Goal: Navigation & Orientation: Find specific page/section

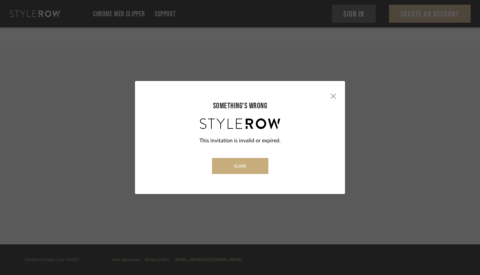
click at [243, 162] on button "Close" at bounding box center [240, 166] width 56 height 16
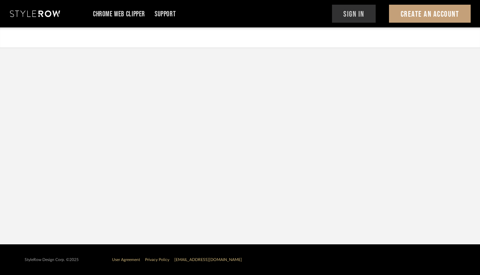
click at [357, 15] on button "Sign In" at bounding box center [354, 14] width 44 height 18
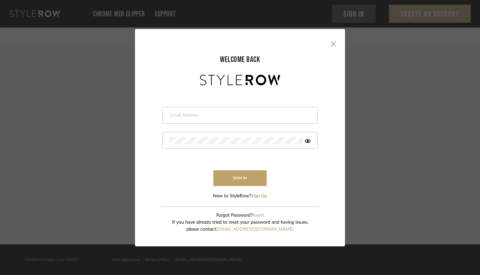
click at [203, 110] on div at bounding box center [239, 115] width 155 height 17
click at [306, 140] on icon at bounding box center [308, 141] width 6 height 4
click at [231, 177] on button "sign in" at bounding box center [240, 179] width 53 height 16
drag, startPoint x: 179, startPoint y: 114, endPoint x: 159, endPoint y: 116, distance: 19.8
click at [159, 116] on form "[EMAIL_ADDRESS][DOMAIN_NAME] Authorization failed. Invalid user or password. si…" at bounding box center [240, 144] width 184 height 109
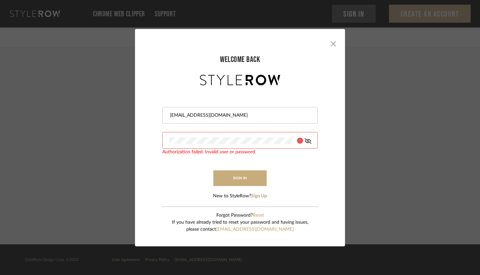
type input "[EMAIL_ADDRESS][DOMAIN_NAME]"
click at [230, 177] on button "sign in" at bounding box center [240, 179] width 53 height 16
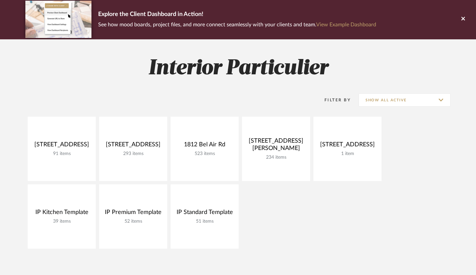
scroll to position [49, 0]
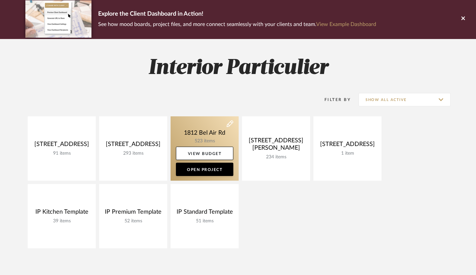
click at [205, 134] on link at bounding box center [205, 148] width 68 height 64
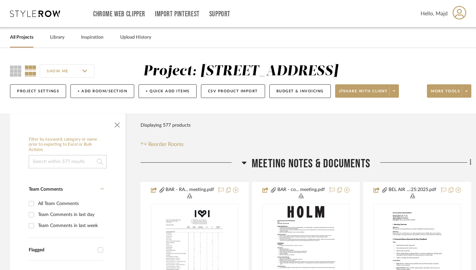
click at [244, 160] on icon at bounding box center [244, 163] width 5 height 8
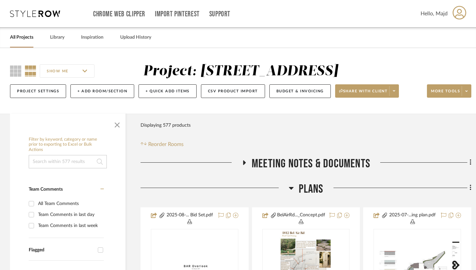
click at [287, 186] on div at bounding box center [214, 190] width 148 height 17
click at [291, 188] on icon at bounding box center [291, 188] width 5 height 3
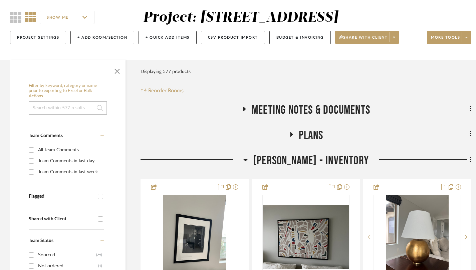
scroll to position [54, 0]
click at [243, 157] on div at bounding box center [191, 161] width 102 height 17
click at [248, 159] on icon at bounding box center [245, 159] width 5 height 3
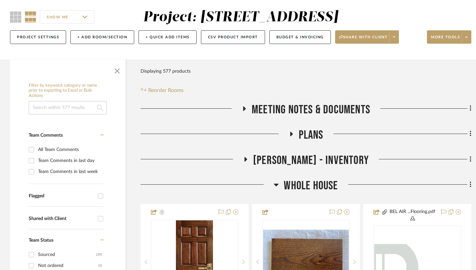
scroll to position [153, 0]
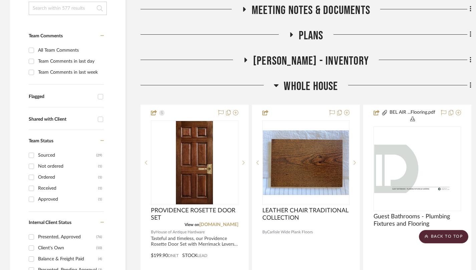
click at [274, 85] on icon at bounding box center [276, 85] width 5 height 3
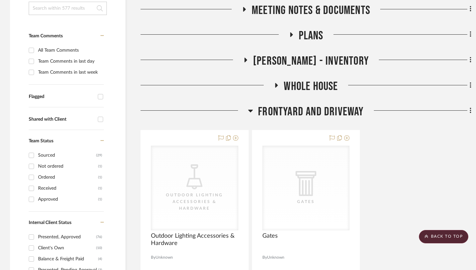
click at [251, 110] on icon at bounding box center [250, 111] width 5 height 3
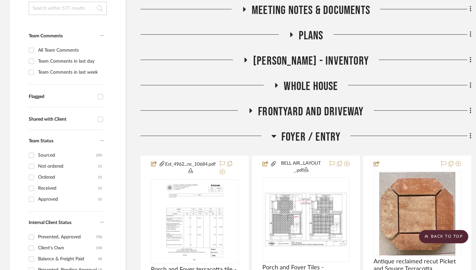
click at [272, 135] on icon at bounding box center [273, 136] width 5 height 3
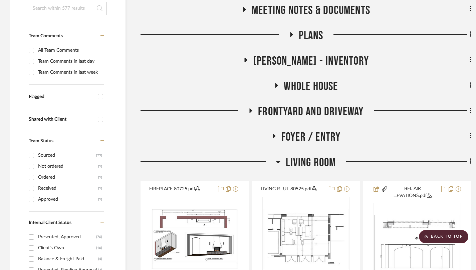
click at [280, 161] on icon at bounding box center [278, 162] width 5 height 8
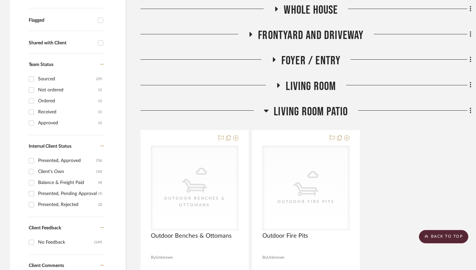
scroll to position [235, 0]
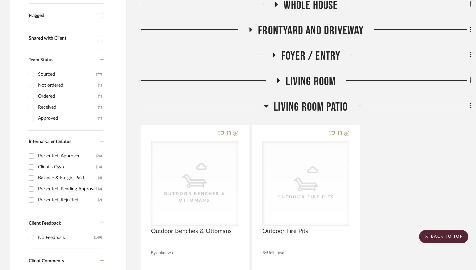
click at [267, 106] on icon at bounding box center [266, 106] width 5 height 3
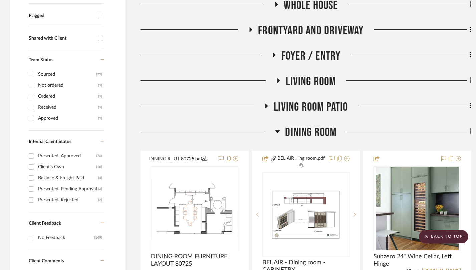
click at [277, 131] on icon at bounding box center [277, 131] width 5 height 3
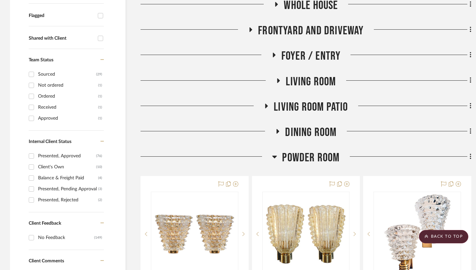
click at [277, 154] on icon at bounding box center [274, 157] width 5 height 8
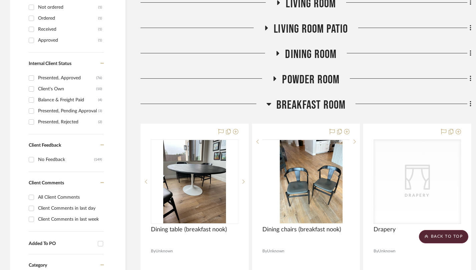
scroll to position [319, 0]
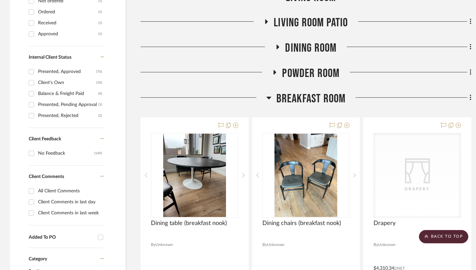
click at [268, 96] on icon at bounding box center [268, 98] width 5 height 8
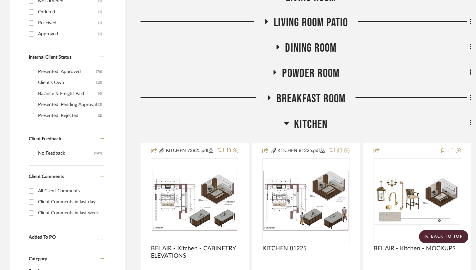
click at [288, 124] on icon at bounding box center [286, 123] width 5 height 3
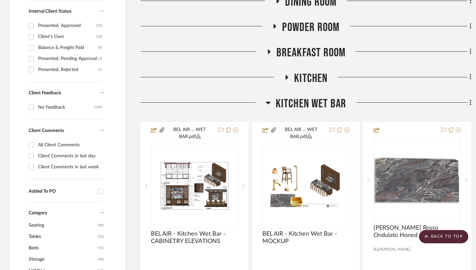
scroll to position [370, 0]
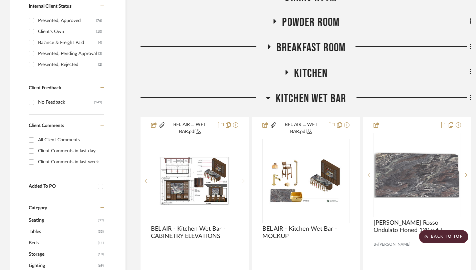
click at [272, 95] on h3 "Kitchen Wet Bar" at bounding box center [306, 99] width 81 height 14
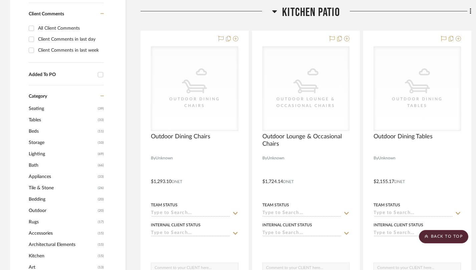
scroll to position [481, 0]
click at [277, 9] on icon at bounding box center [274, 12] width 5 height 8
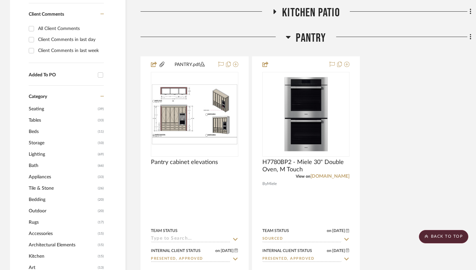
click at [288, 37] on icon at bounding box center [288, 37] width 5 height 3
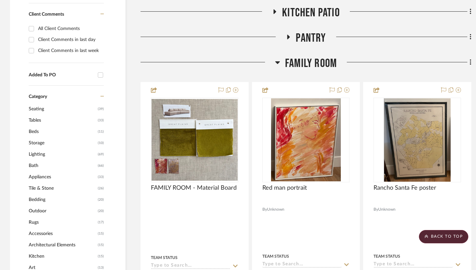
click at [276, 62] on icon at bounding box center [277, 62] width 5 height 3
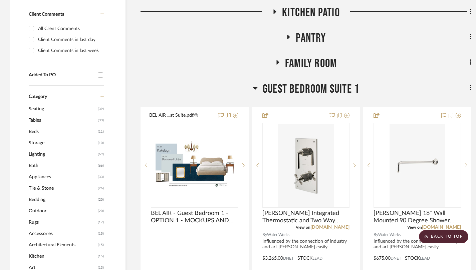
click at [278, 63] on icon at bounding box center [277, 62] width 3 height 5
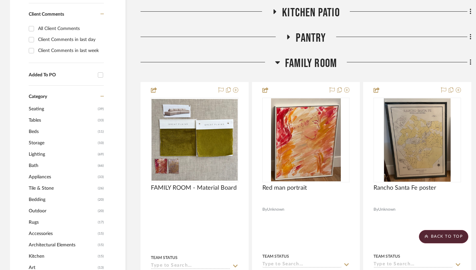
click at [278, 63] on icon at bounding box center [277, 62] width 5 height 3
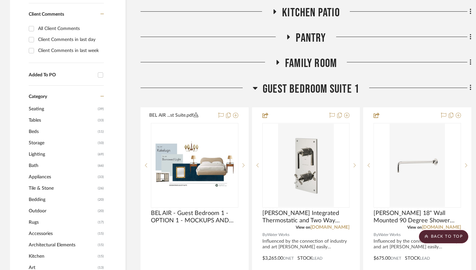
click at [255, 85] on icon at bounding box center [255, 88] width 5 height 8
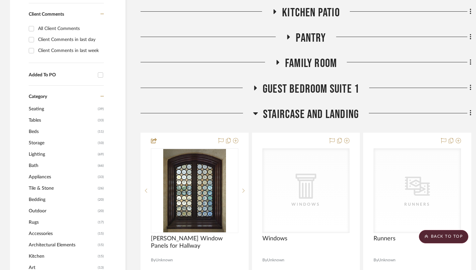
click at [263, 115] on span "Staircase and Landing" at bounding box center [311, 114] width 96 height 14
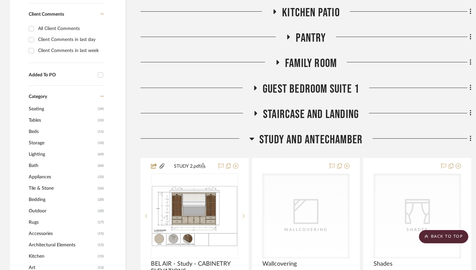
click at [258, 134] on h3 "Study and Antechamber" at bounding box center [305, 140] width 113 height 14
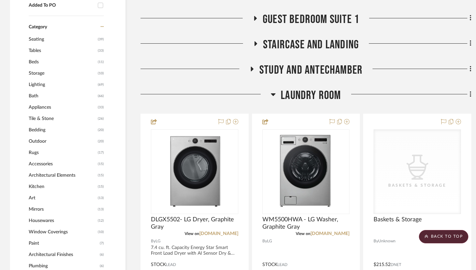
scroll to position [554, 0]
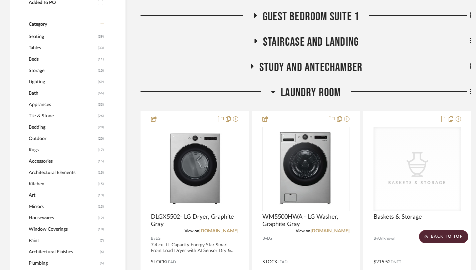
click at [308, 97] on span "Laundry Room" at bounding box center [311, 93] width 60 height 14
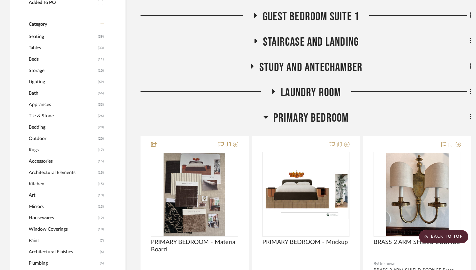
click at [303, 114] on span "Primary Bedroom" at bounding box center [310, 118] width 75 height 14
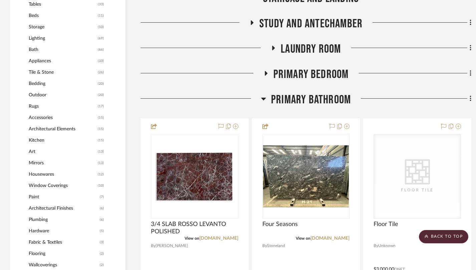
scroll to position [598, 0]
click at [316, 97] on span "Primary Bathroom" at bounding box center [311, 99] width 80 height 14
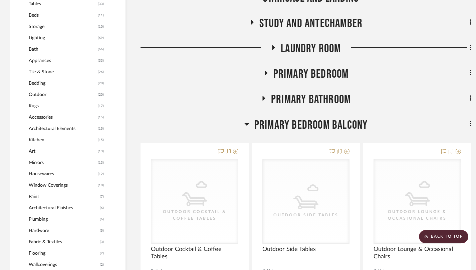
click at [305, 126] on span "Primary Bedroom Balcony" at bounding box center [310, 125] width 113 height 14
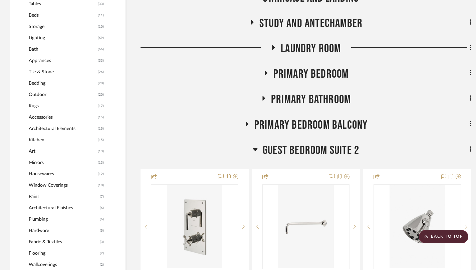
click at [299, 151] on span "Guest Bedroom Suite 2" at bounding box center [311, 150] width 96 height 14
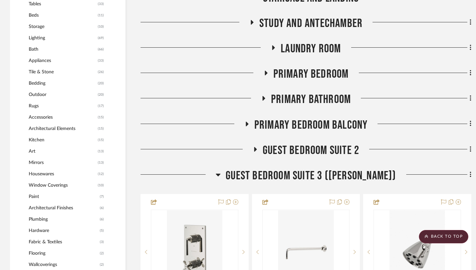
scroll to position [690, 0]
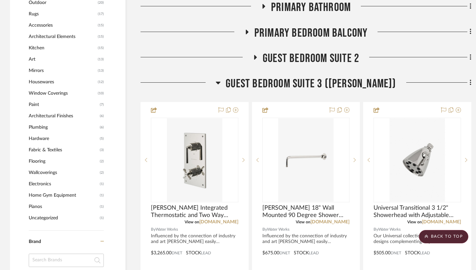
click at [303, 83] on span "Guest Bedroom Suite 3 ([PERSON_NAME])" at bounding box center [311, 84] width 170 height 14
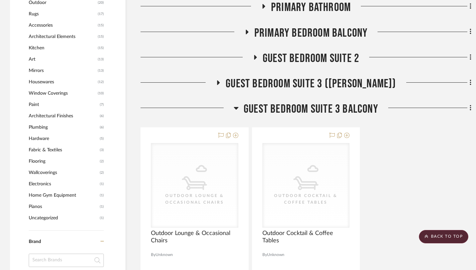
click at [288, 106] on span "Guest Bedroom Suite 3 Balcony" at bounding box center [311, 109] width 134 height 14
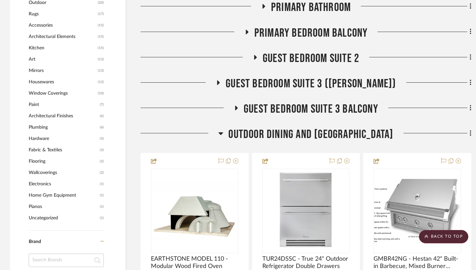
click at [275, 132] on span "Outdoor Dining and [GEOGRAPHIC_DATA]" at bounding box center [310, 134] width 165 height 14
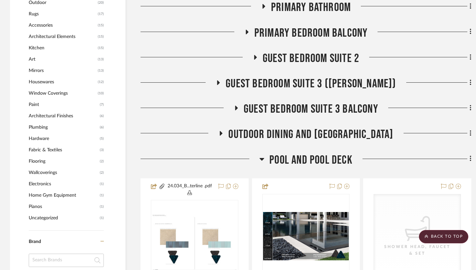
click at [284, 160] on span "Pool and Pool Deck" at bounding box center [310, 160] width 83 height 14
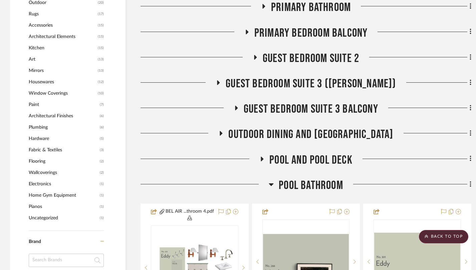
click at [296, 185] on span "Pool Bathroom" at bounding box center [311, 186] width 64 height 14
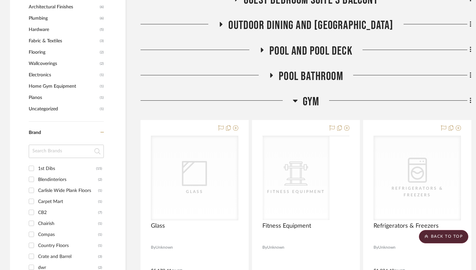
scroll to position [802, 0]
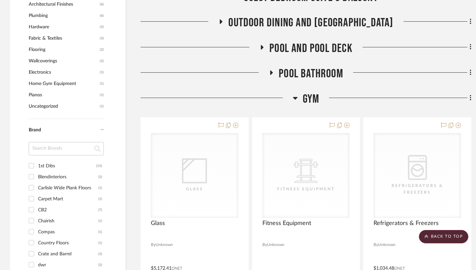
click at [312, 101] on span "Gym" at bounding box center [311, 99] width 17 height 14
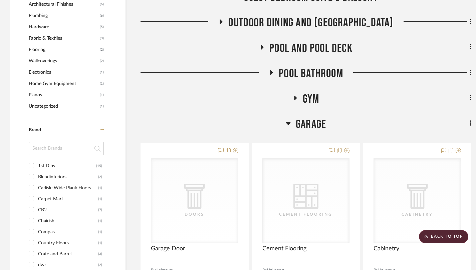
click at [310, 120] on span "Garage" at bounding box center [311, 124] width 30 height 14
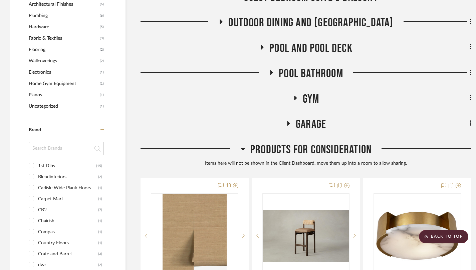
click at [307, 145] on span "Products For Consideration" at bounding box center [310, 150] width 121 height 14
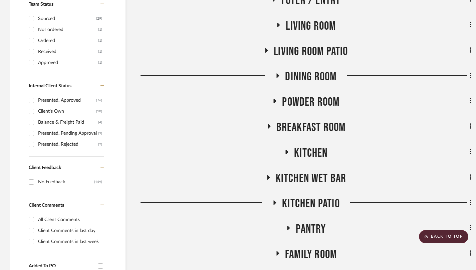
scroll to position [317, 0]
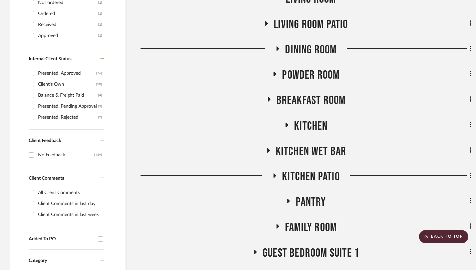
click at [312, 76] on span "Powder Room" at bounding box center [310, 75] width 57 height 14
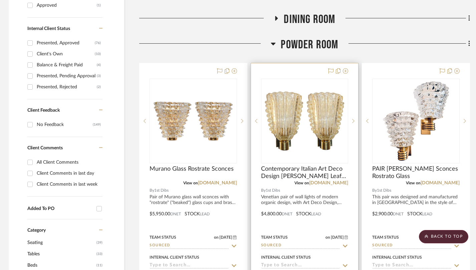
scroll to position [329, 1]
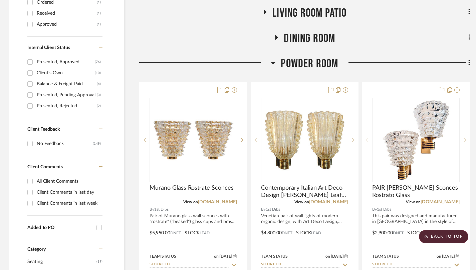
click at [303, 65] on span "Powder Room" at bounding box center [309, 64] width 57 height 14
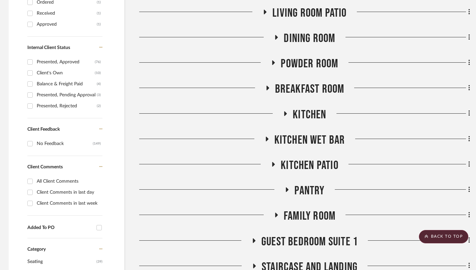
click at [306, 115] on span "Kitchen" at bounding box center [309, 115] width 33 height 14
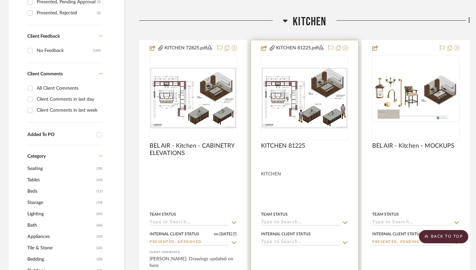
scroll to position [431, 1]
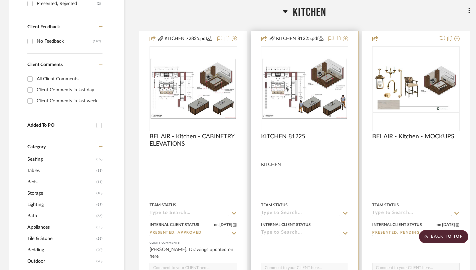
click at [293, 98] on img "0" at bounding box center [305, 88] width 86 height 61
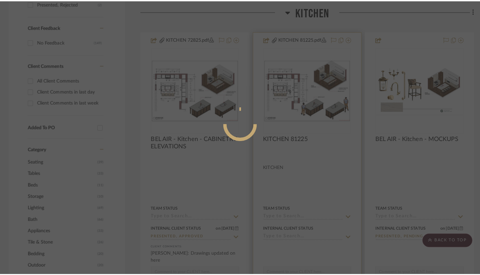
scroll to position [0, 0]
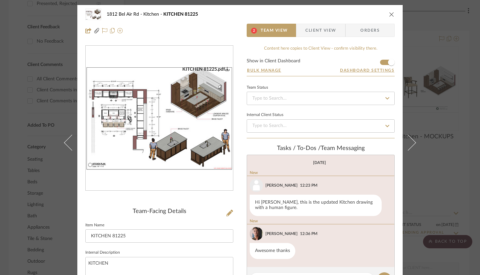
click at [184, 152] on img "0" at bounding box center [159, 118] width 147 height 104
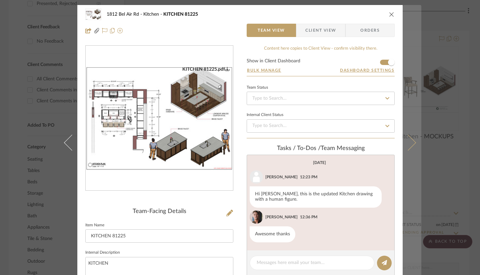
click at [409, 142] on icon at bounding box center [408, 142] width 16 height 16
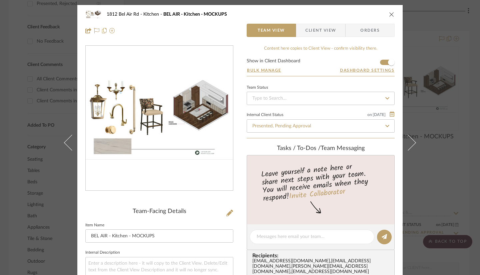
click at [438, 148] on div "1812 Bel Air Rd Kitchen BEL AIR - Kitchen - MOCKUPS Team View Client View Order…" at bounding box center [240, 137] width 480 height 275
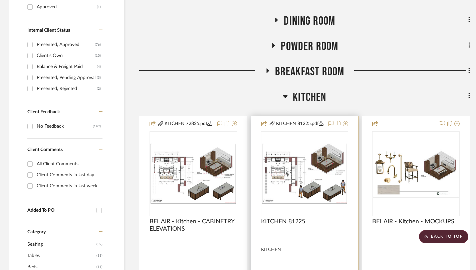
scroll to position [346, 1]
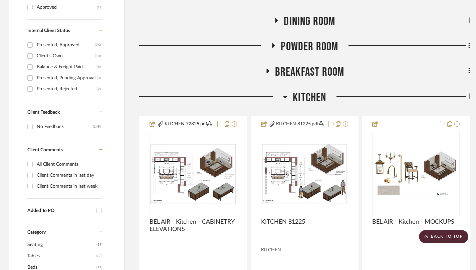
click at [312, 102] on span "Kitchen" at bounding box center [309, 98] width 33 height 14
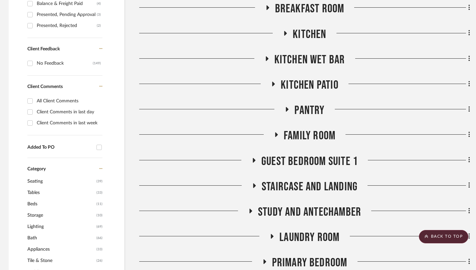
scroll to position [454, 1]
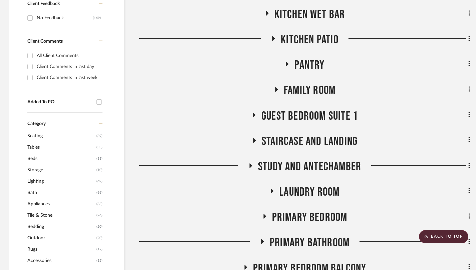
click at [304, 212] on span "Primary Bedroom" at bounding box center [309, 218] width 75 height 14
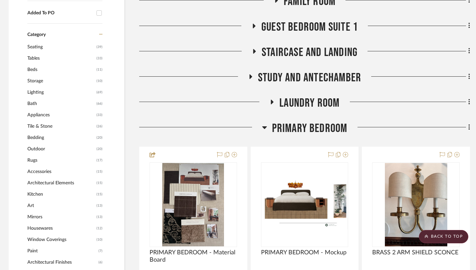
scroll to position [525, 1]
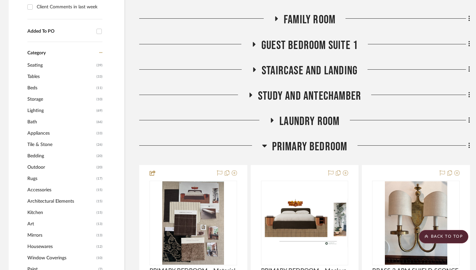
click at [307, 145] on span "Primary Bedroom" at bounding box center [309, 147] width 75 height 14
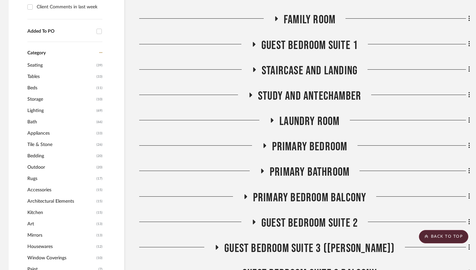
click at [307, 145] on span "Primary Bedroom" at bounding box center [309, 147] width 75 height 14
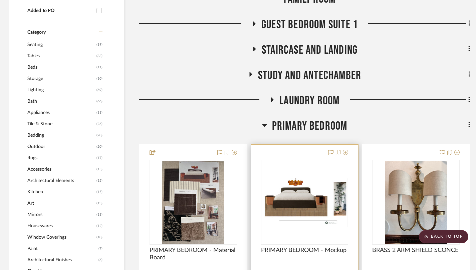
scroll to position [546, 1]
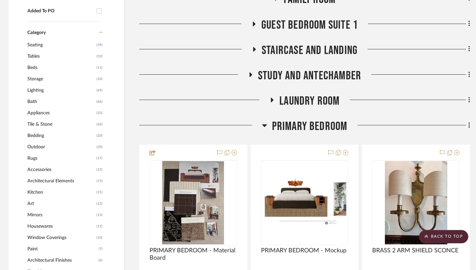
click at [303, 130] on span "Primary Bedroom" at bounding box center [309, 126] width 75 height 14
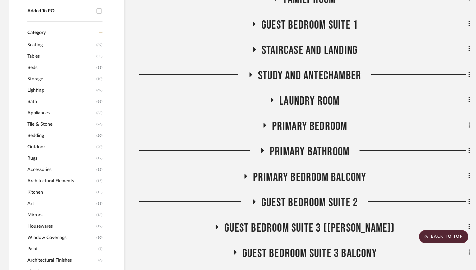
click at [311, 152] on span "Primary Bathroom" at bounding box center [310, 152] width 80 height 14
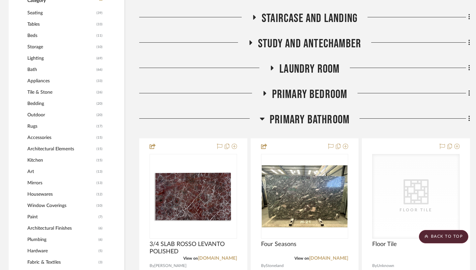
scroll to position [577, 1]
click at [315, 119] on span "Primary Bathroom" at bounding box center [310, 120] width 80 height 14
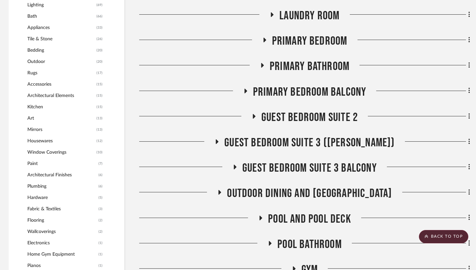
scroll to position [631, 1]
click at [326, 117] on span "Guest Bedroom Suite 2" at bounding box center [309, 117] width 96 height 14
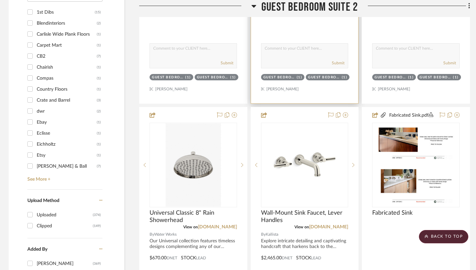
scroll to position [955, 1]
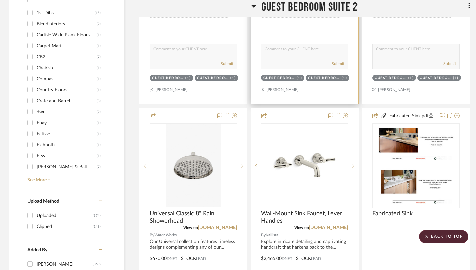
click at [303, 185] on img "0" at bounding box center [305, 165] width 86 height 65
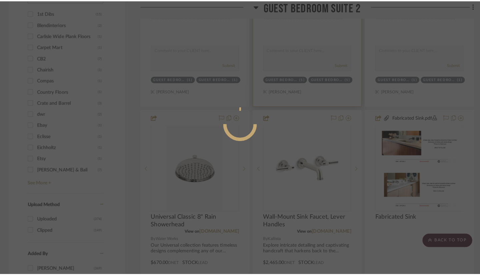
scroll to position [0, 0]
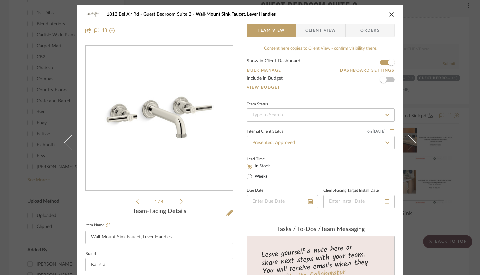
click at [391, 14] on icon "close" at bounding box center [391, 14] width 5 height 5
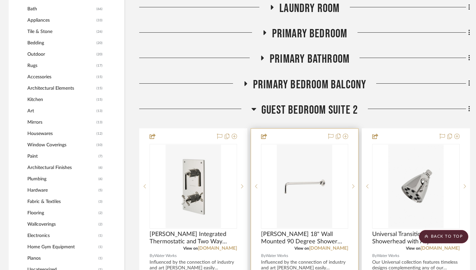
scroll to position [638, 1]
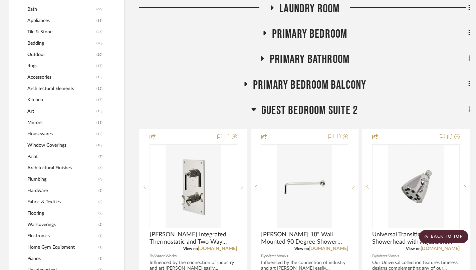
click at [327, 109] on span "Guest Bedroom Suite 2" at bounding box center [309, 110] width 96 height 14
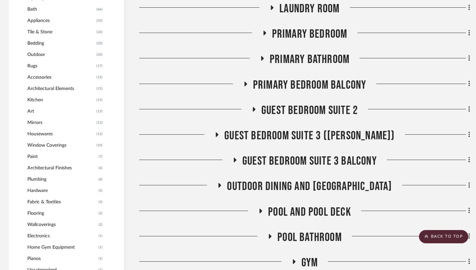
click at [348, 134] on span "Guest Bedroom Suite 3 ([PERSON_NAME])" at bounding box center [309, 136] width 170 height 14
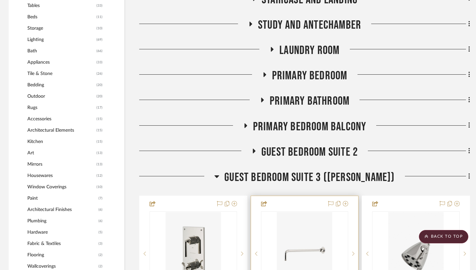
scroll to position [589, 1]
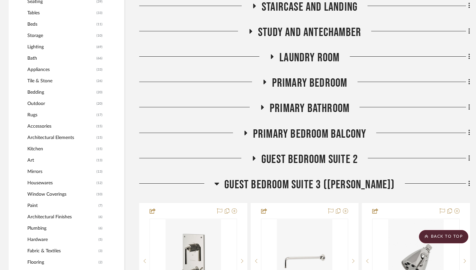
click at [317, 184] on span "Guest Bedroom Suite 3 ([PERSON_NAME])" at bounding box center [309, 185] width 170 height 14
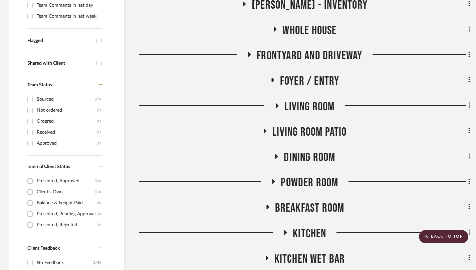
scroll to position [209, 1]
click at [318, 154] on span "Dining Room" at bounding box center [309, 158] width 51 height 14
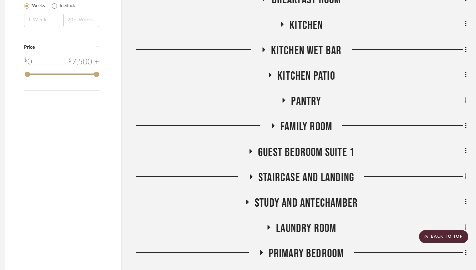
scroll to position [1347, 5]
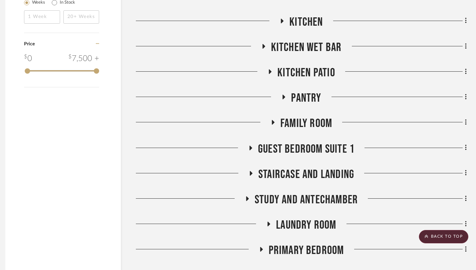
click at [283, 220] on span "Laundry Room" at bounding box center [306, 225] width 60 height 14
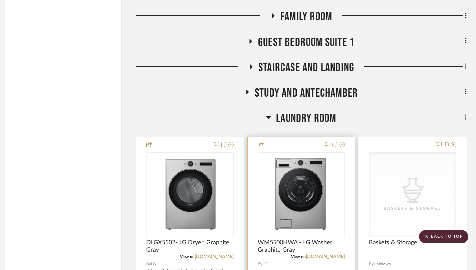
scroll to position [1453, 5]
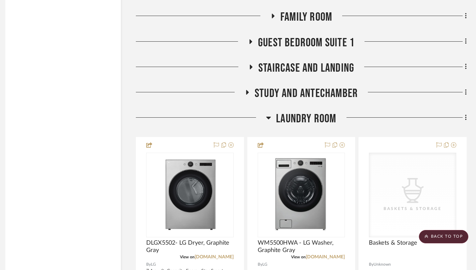
click at [289, 121] on span "Laundry Room" at bounding box center [306, 119] width 60 height 14
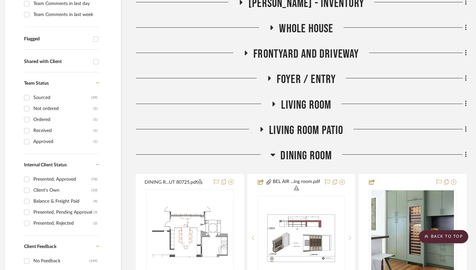
scroll to position [210, 5]
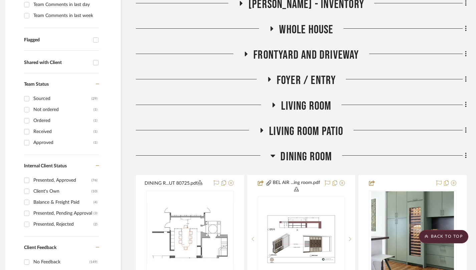
click at [296, 154] on span "Dining Room" at bounding box center [305, 157] width 51 height 14
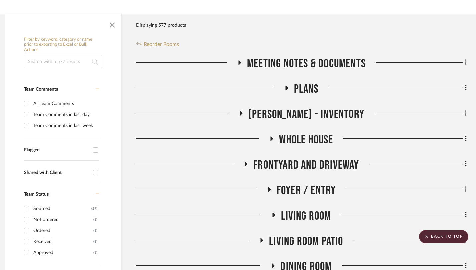
scroll to position [100, 5]
click at [304, 88] on span "Plans" at bounding box center [306, 89] width 25 height 14
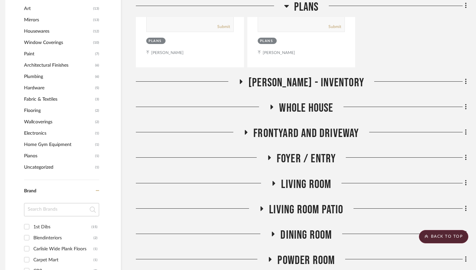
scroll to position [740, 5]
click at [310, 106] on span "Whole House" at bounding box center [306, 108] width 54 height 14
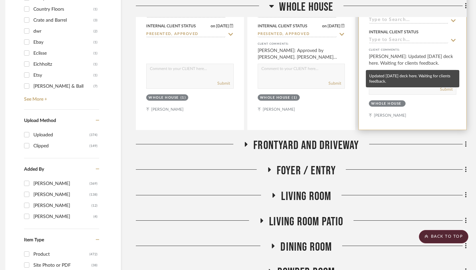
scroll to position [1036, 5]
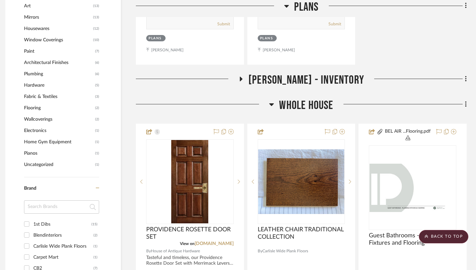
click at [304, 108] on span "Whole House" at bounding box center [306, 105] width 54 height 14
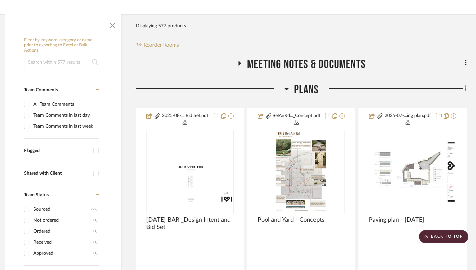
scroll to position [0, 5]
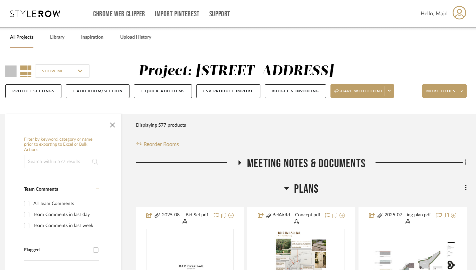
click at [313, 184] on span "Plans" at bounding box center [306, 189] width 25 height 14
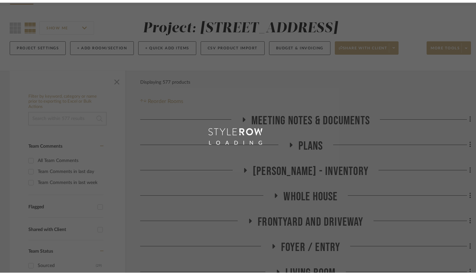
scroll to position [49, 0]
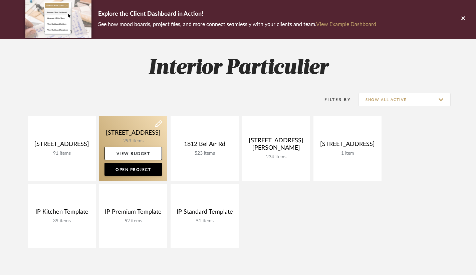
click at [126, 132] on link at bounding box center [133, 148] width 68 height 64
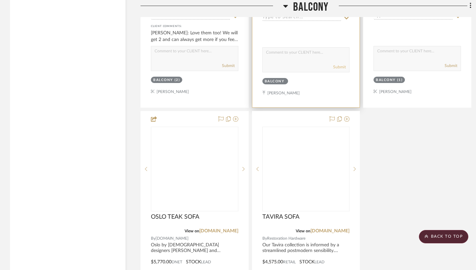
scroll to position [4799, 0]
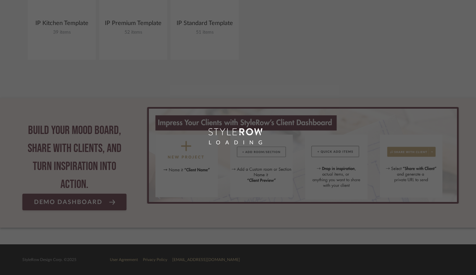
scroll to position [49, 0]
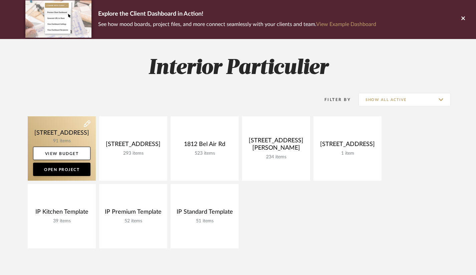
click at [61, 131] on link at bounding box center [62, 148] width 68 height 64
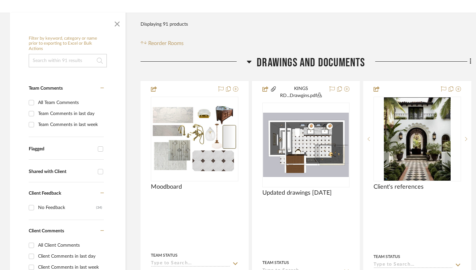
scroll to position [101, 0]
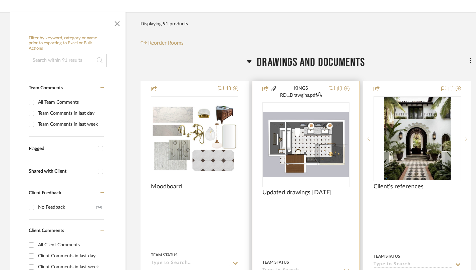
click at [293, 149] on img "0" at bounding box center [306, 144] width 86 height 64
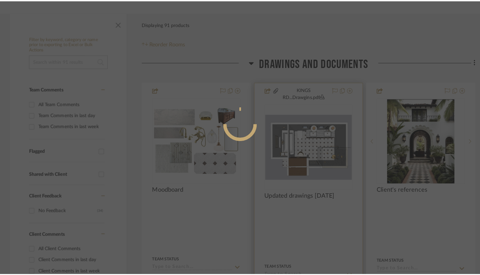
scroll to position [0, 0]
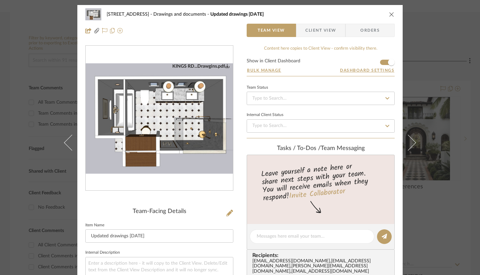
click at [461, 53] on div "[STREET_ADDRESS] Drawings and documents Updated drawings [DATE] Team View Clien…" at bounding box center [240, 137] width 480 height 275
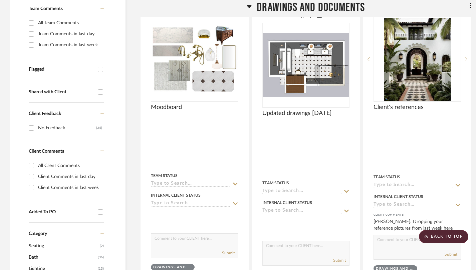
scroll to position [183, 0]
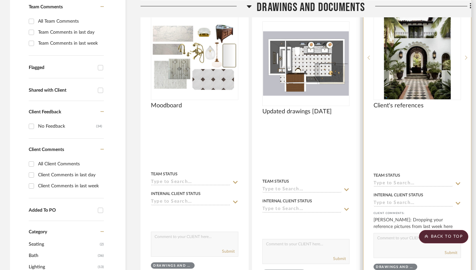
click at [415, 53] on img "0" at bounding box center [417, 57] width 67 height 83
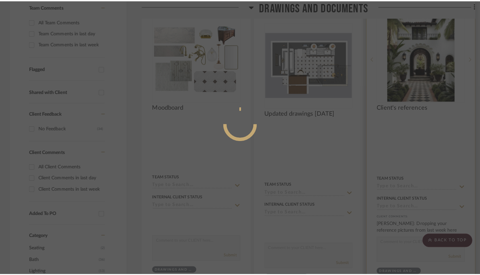
scroll to position [0, 0]
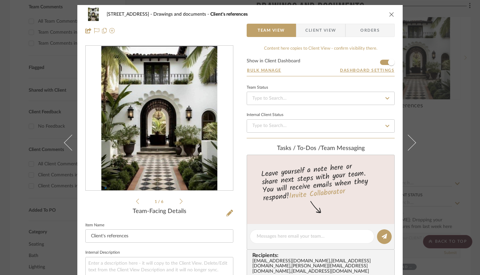
click at [440, 103] on div "[STREET_ADDRESS] Drawings and documents Client's references Team View Client Vi…" at bounding box center [240, 137] width 480 height 275
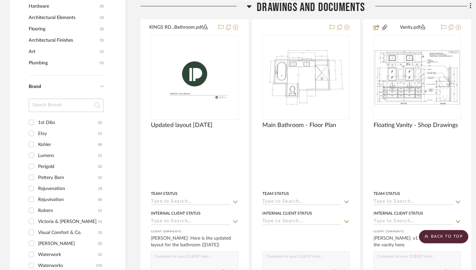
scroll to position [466, 0]
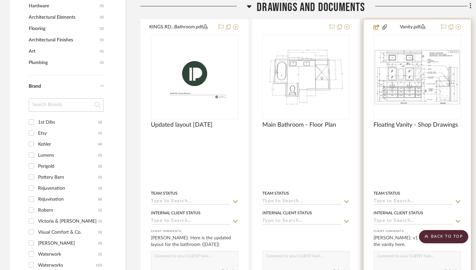
click at [416, 90] on img "0" at bounding box center [417, 76] width 86 height 55
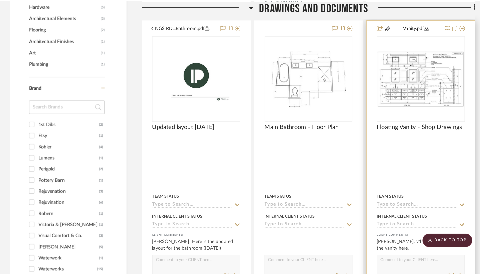
scroll to position [0, 0]
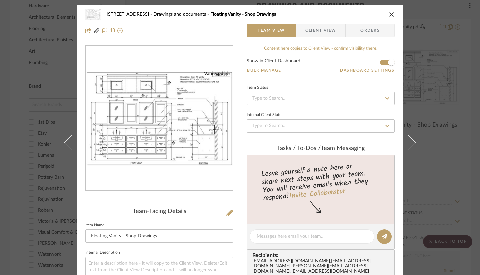
click at [454, 97] on div "[STREET_ADDRESS] Drawings and documents Floating Vanity - Shop Drawings Team Vi…" at bounding box center [240, 137] width 480 height 275
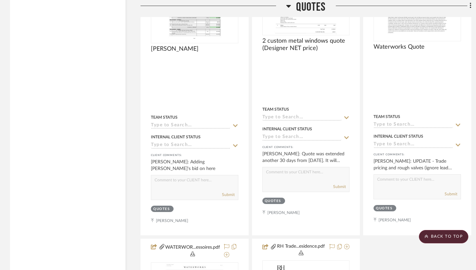
scroll to position [1209, 0]
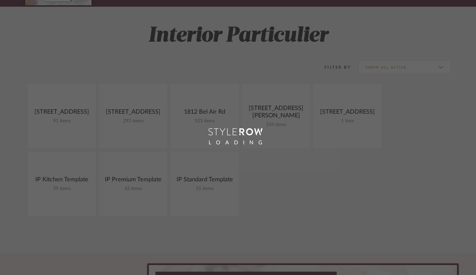
scroll to position [49, 0]
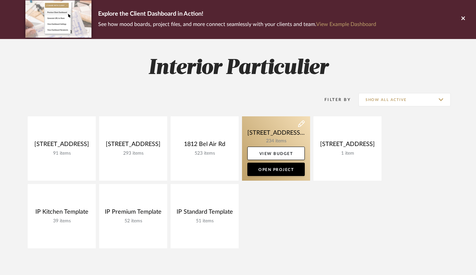
click at [279, 134] on link at bounding box center [276, 148] width 68 height 64
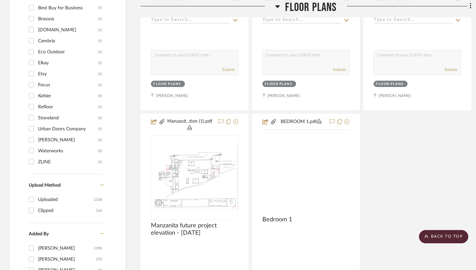
scroll to position [677, 0]
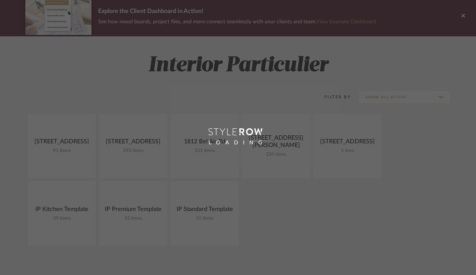
scroll to position [49, 0]
